Goal: Information Seeking & Learning: Check status

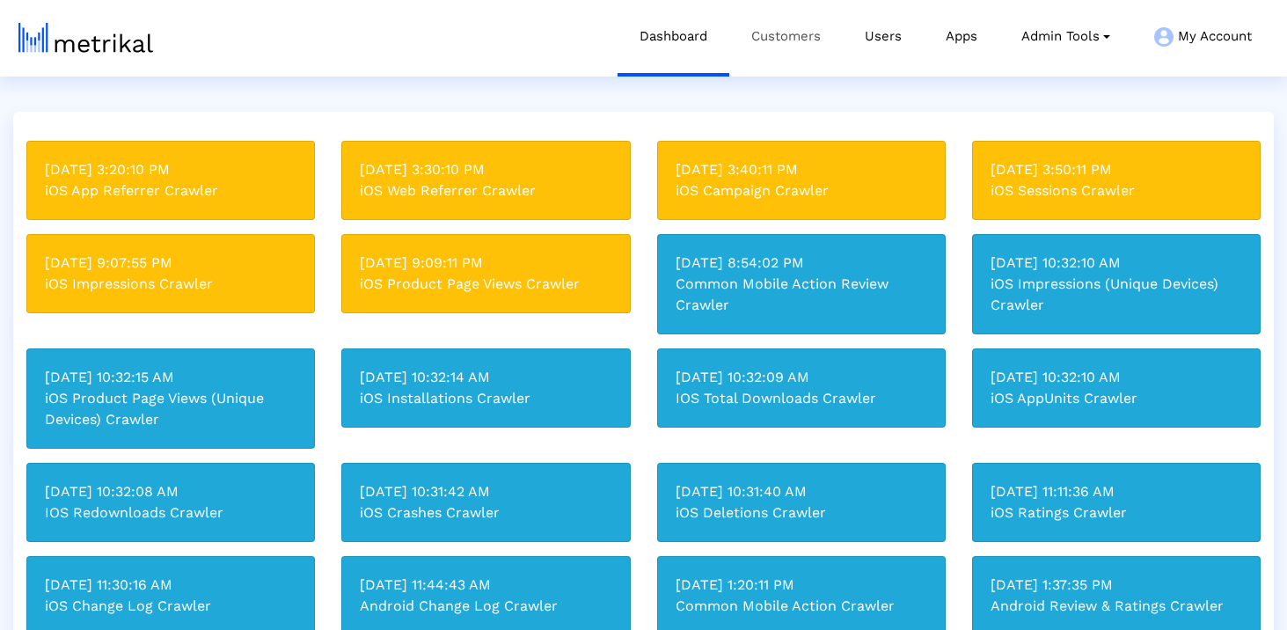
click at [785, 50] on link "Customers" at bounding box center [785, 36] width 113 height 73
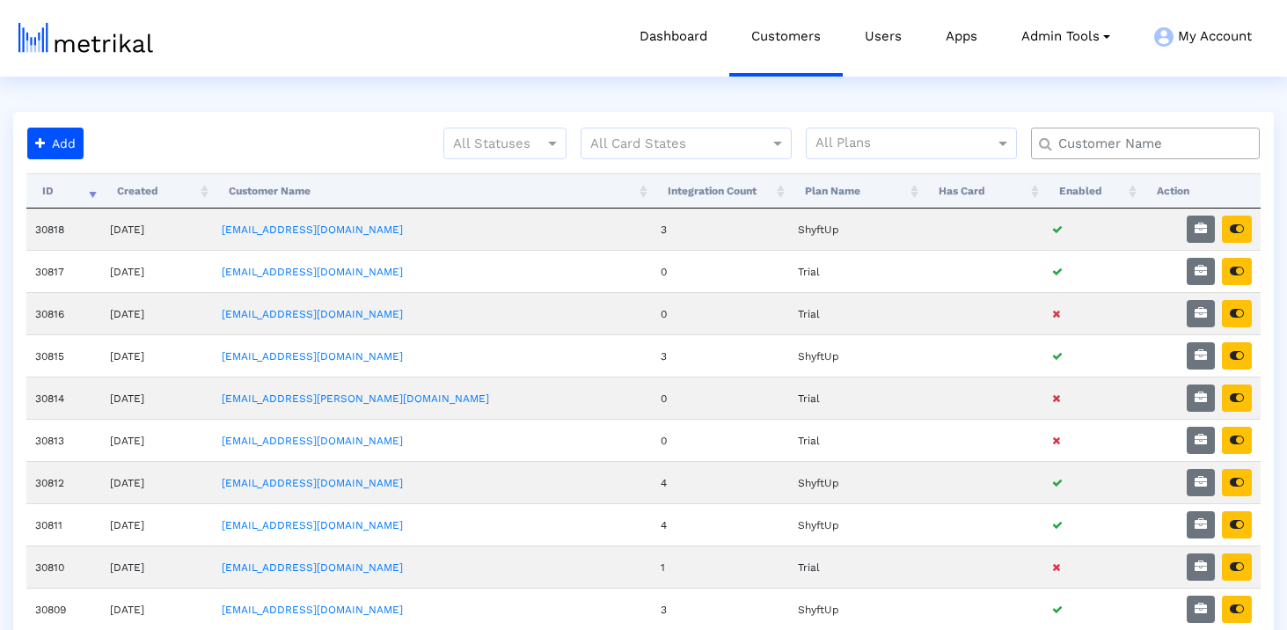
click at [1088, 146] on input "text" at bounding box center [1149, 144] width 207 height 18
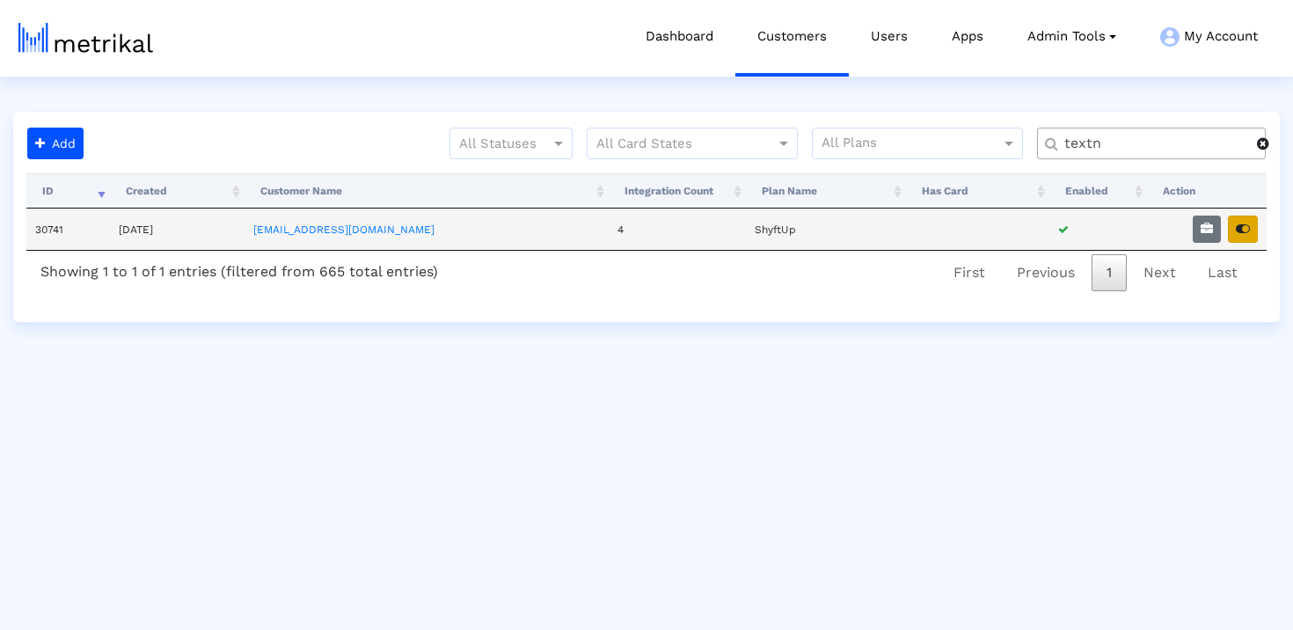
type input "textn"
click at [1236, 234] on icon "button" at bounding box center [1243, 229] width 14 height 12
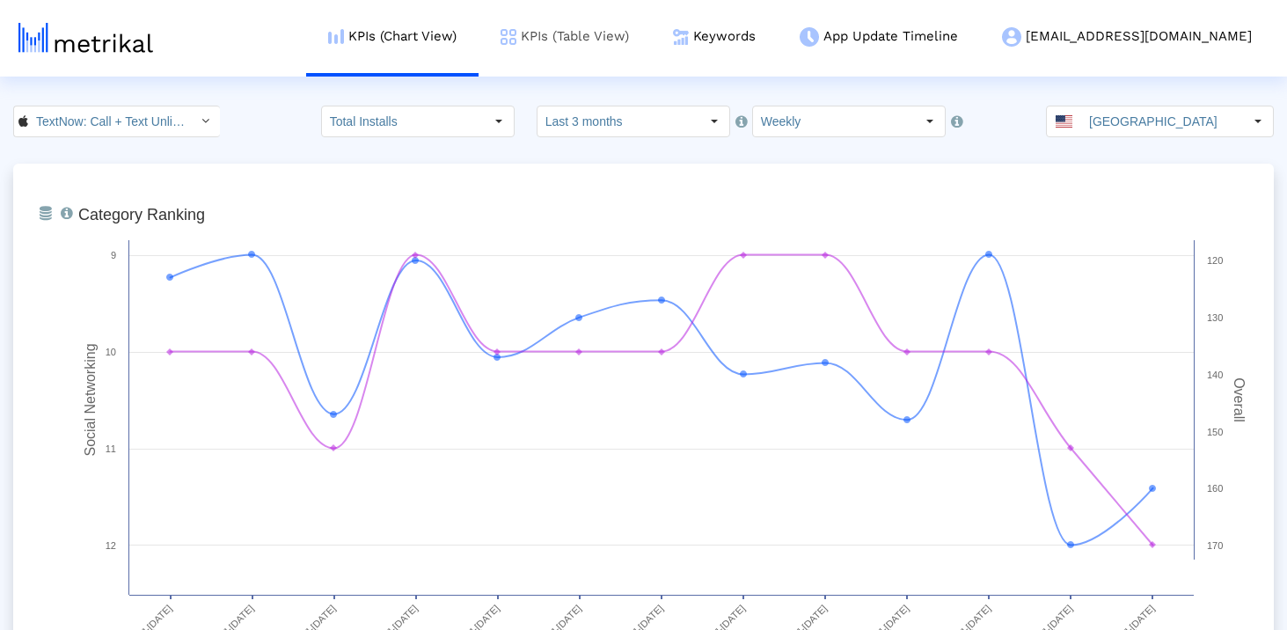
click at [651, 32] on link "KPIs (Table View)" at bounding box center [565, 36] width 172 height 73
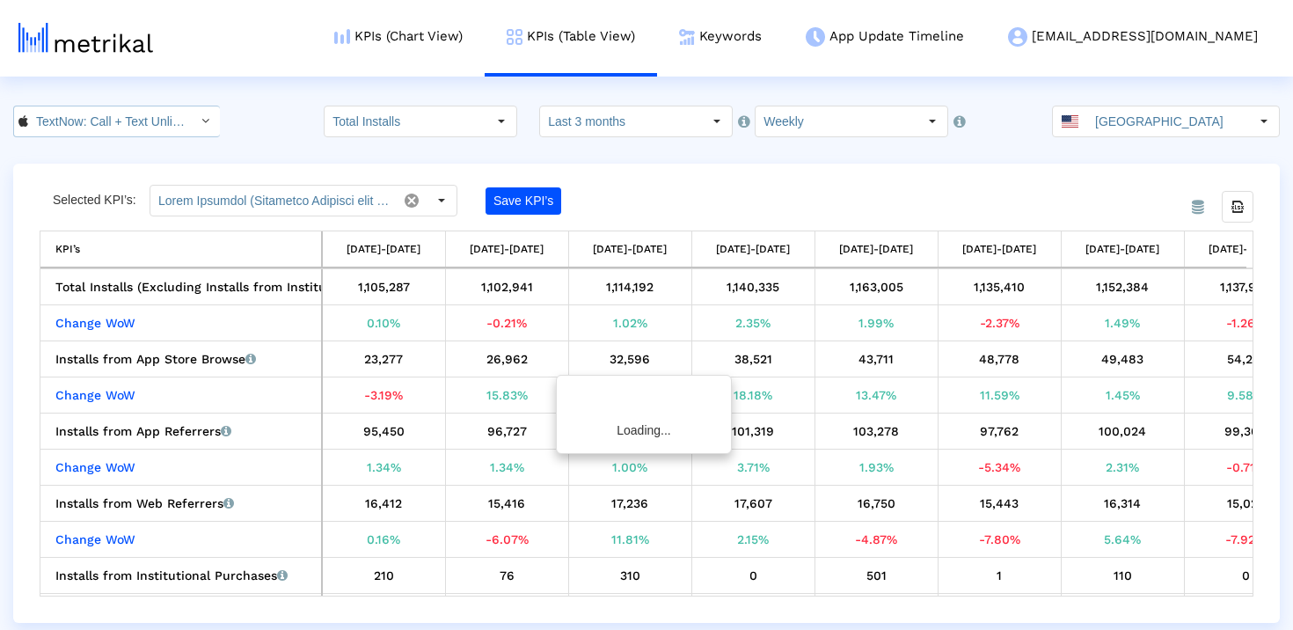
click at [97, 121] on input "TextNow: Call + Text Unlimited < 314716233 >" at bounding box center [107, 121] width 158 height 30
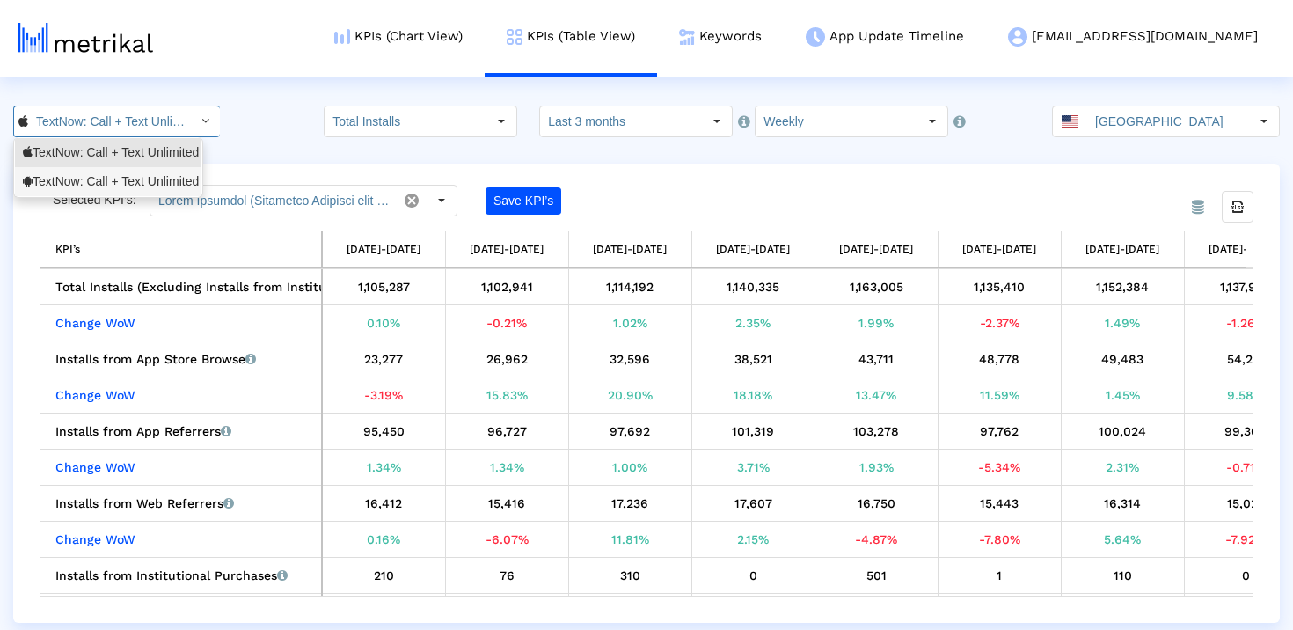
click at [112, 184] on div "TextNow: Call + Text Unlimited <com.enflick.android.TextNow>" at bounding box center [108, 181] width 171 height 17
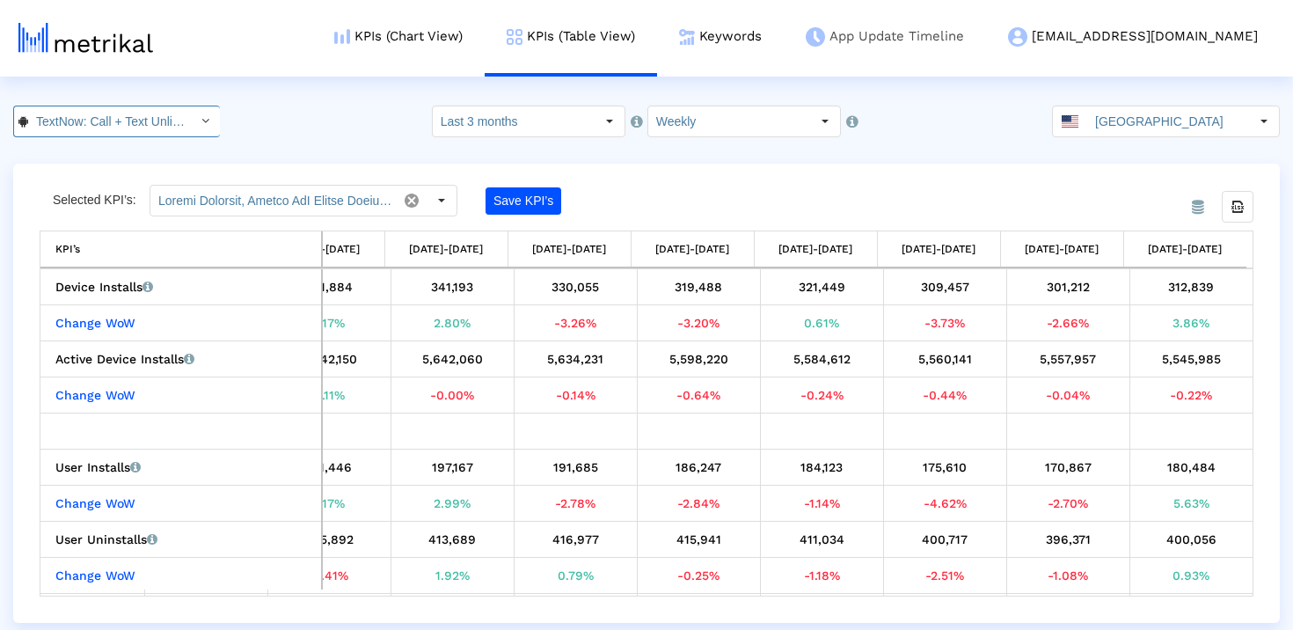
scroll to position [0, 221]
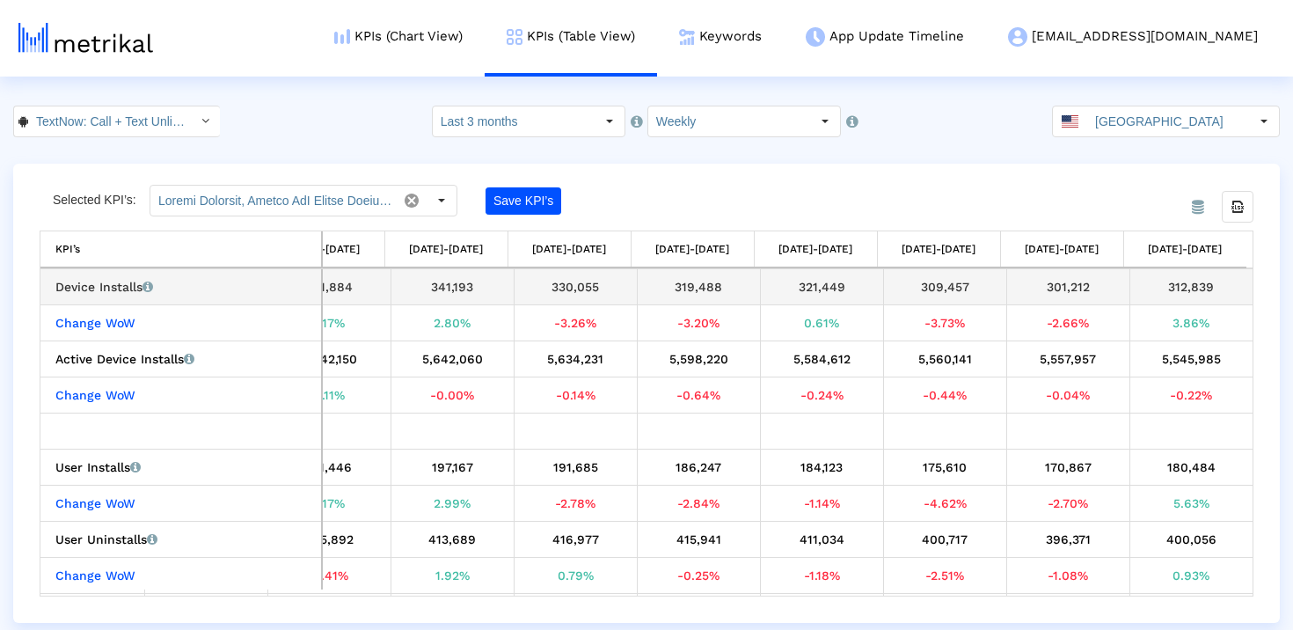
click at [1166, 286] on div "312,839" at bounding box center [1192, 286] width 111 height 23
copy tbody "312,839 Change WoW"
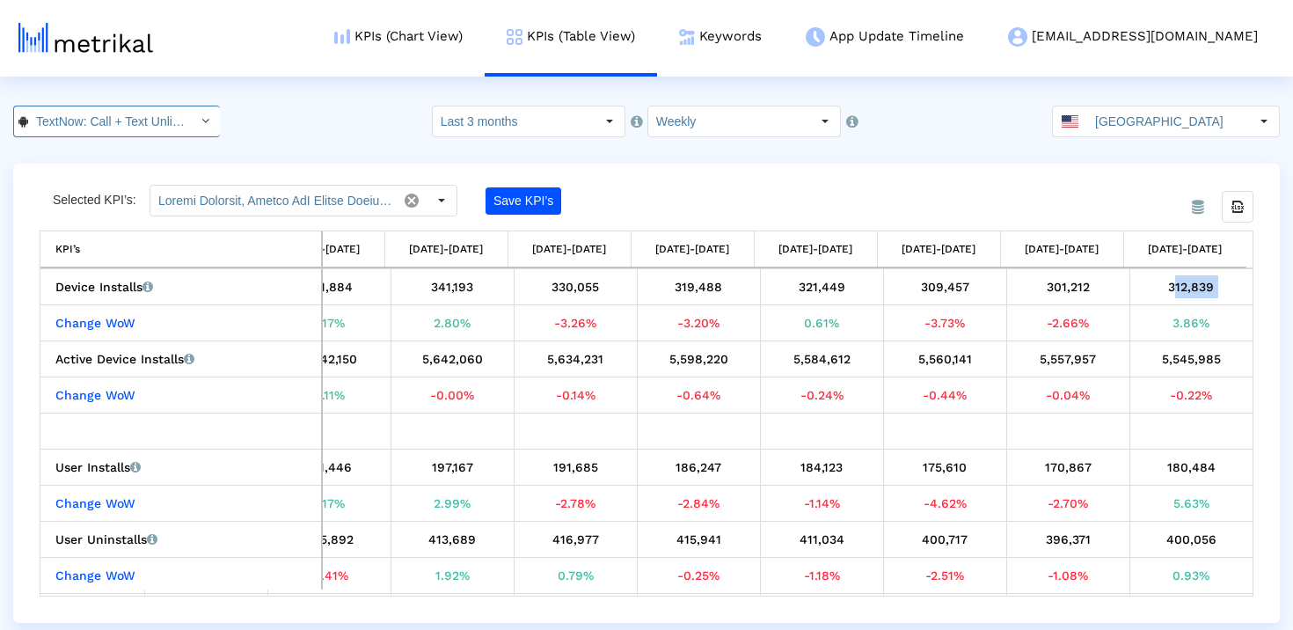
click at [106, 113] on input "TextNow: Call + Text Unlimited < com.enflick.android.TextNow >" at bounding box center [107, 121] width 158 height 30
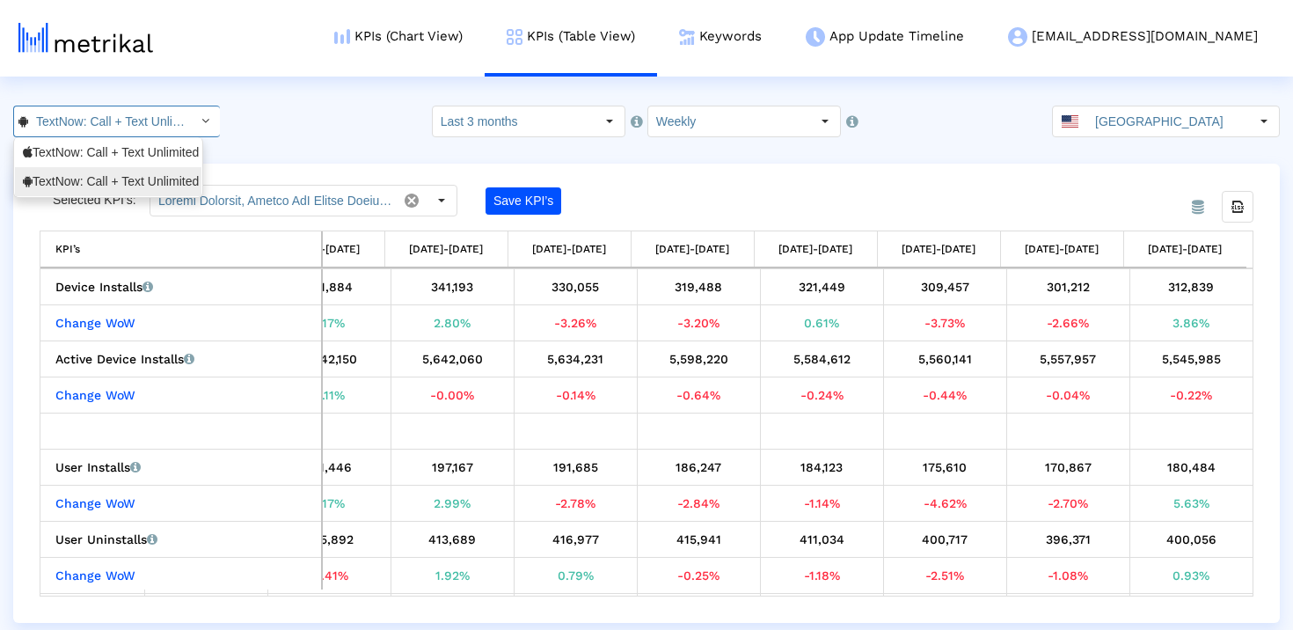
click at [110, 150] on div "TextNow: Call + Text Unlimited <314716233>" at bounding box center [108, 152] width 171 height 17
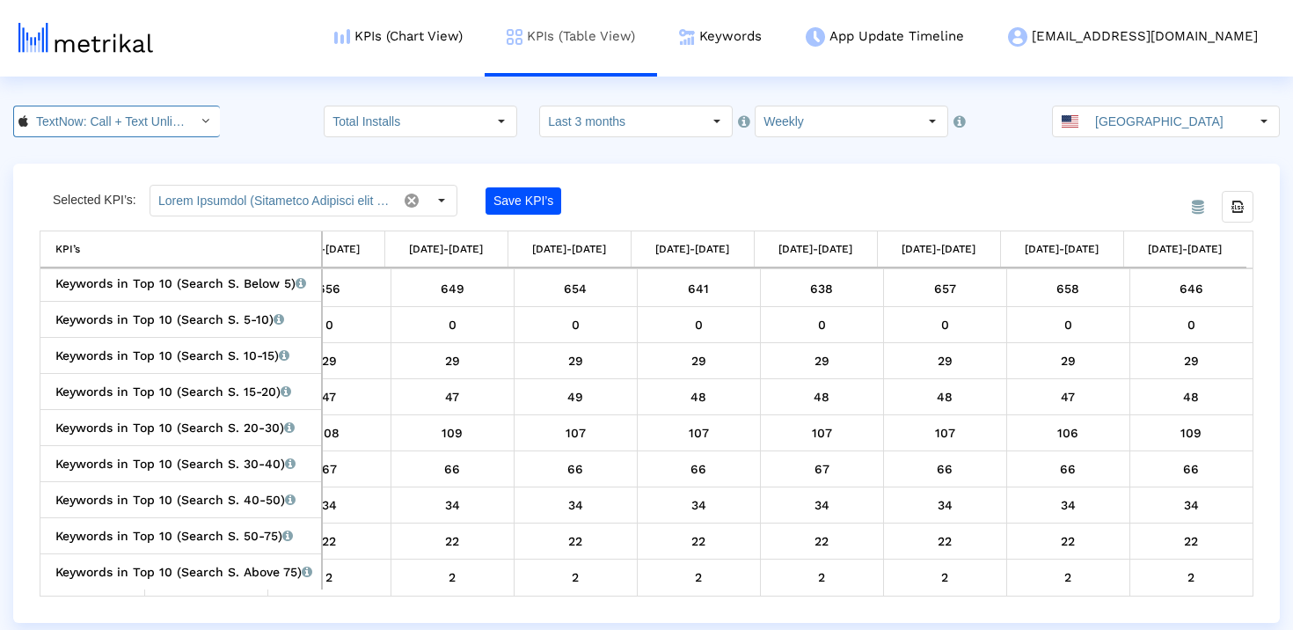
scroll to position [0, 122]
